Goal: Task Accomplishment & Management: Use online tool/utility

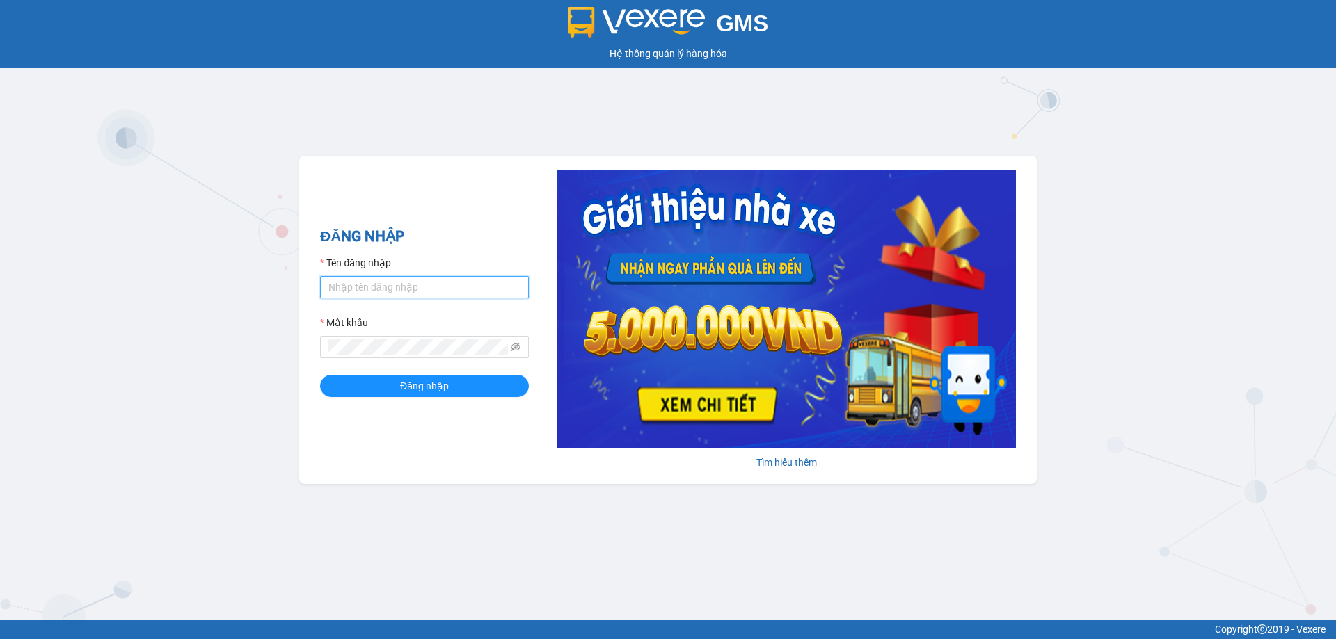
type input "bagahophong.tuanhung"
click at [442, 378] on button "Đăng nhập" at bounding box center [424, 386] width 209 height 22
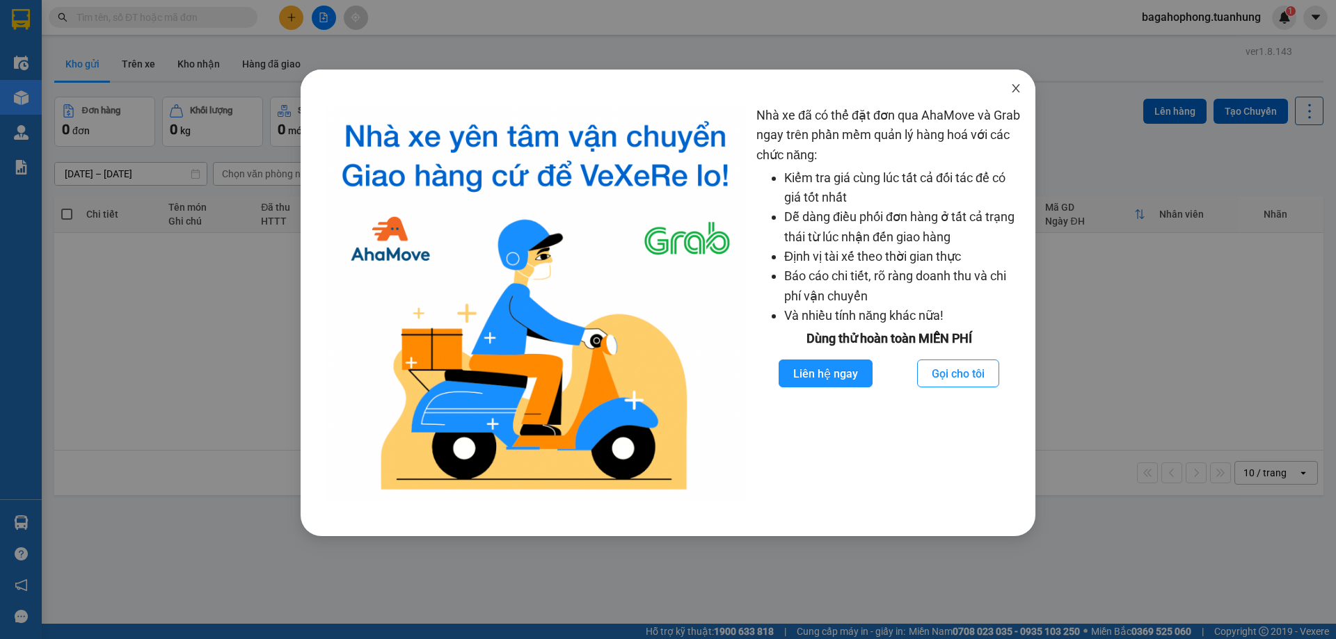
click at [1016, 81] on span "Close" at bounding box center [1015, 89] width 39 height 39
